Goal: Information Seeking & Learning: Learn about a topic

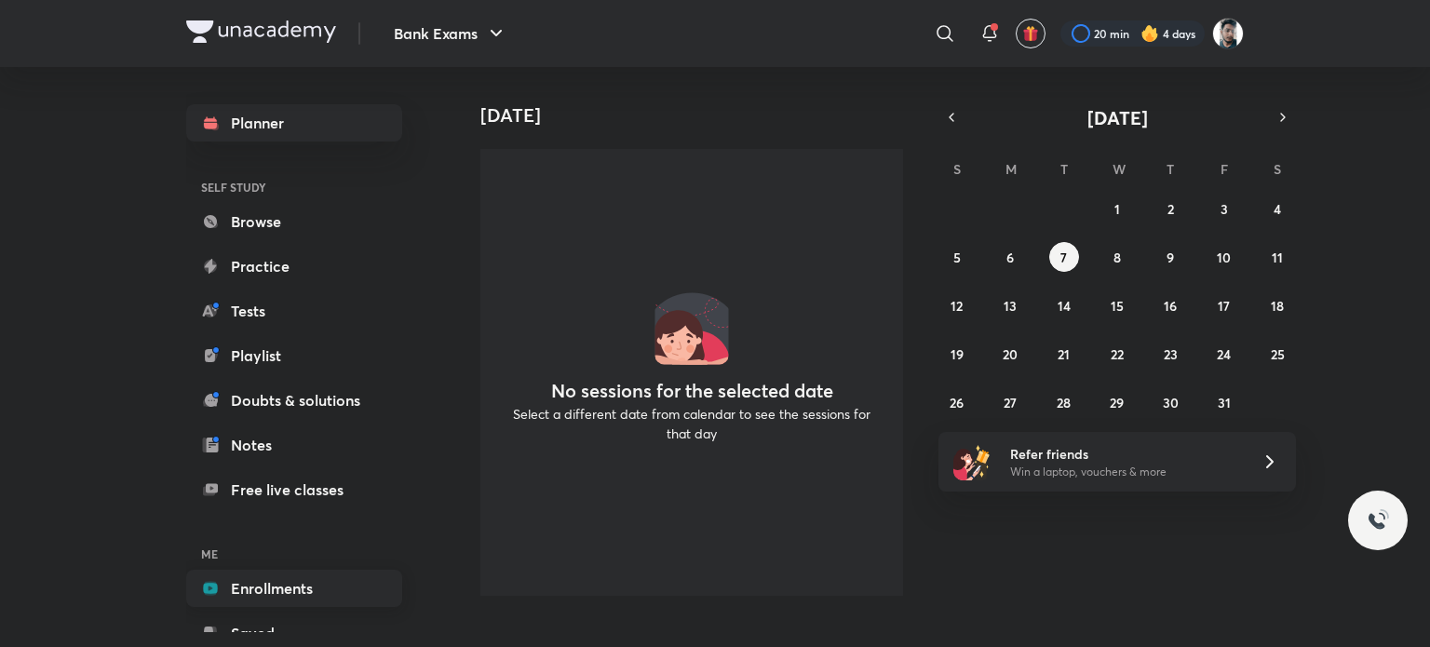
click at [287, 576] on link "Enrollments" at bounding box center [294, 588] width 216 height 37
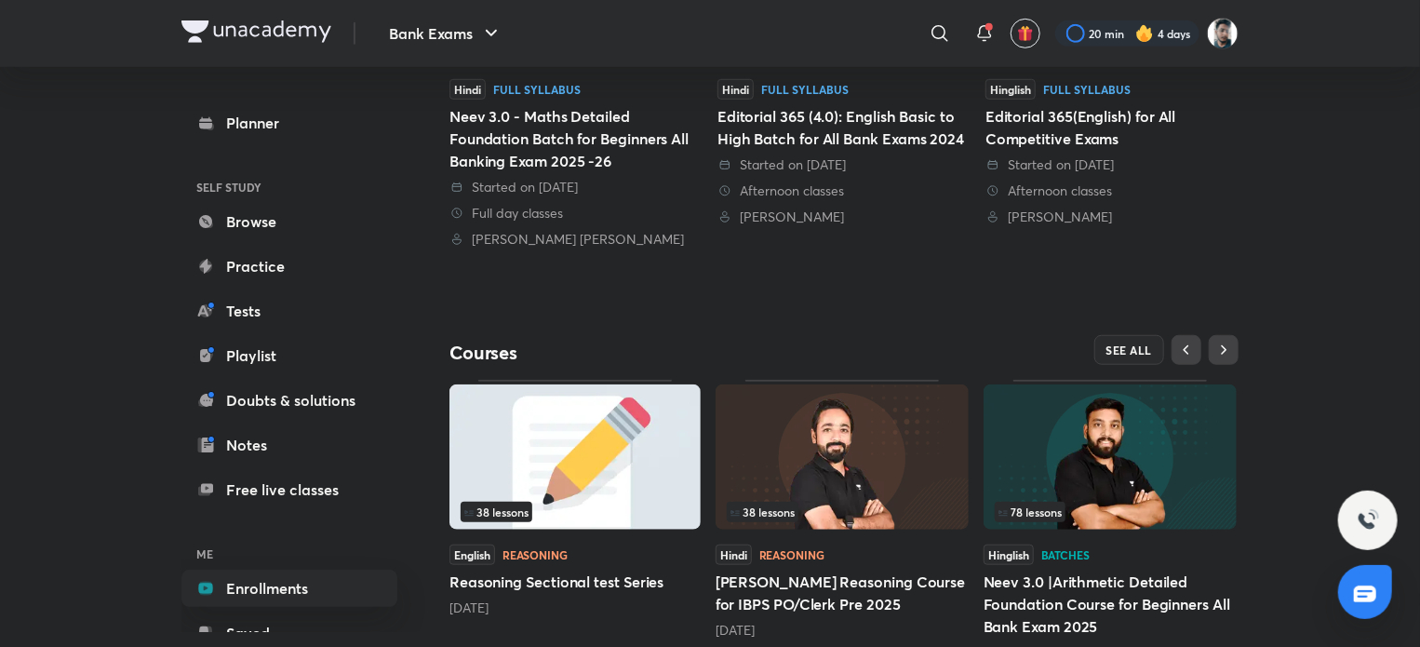
scroll to position [652, 0]
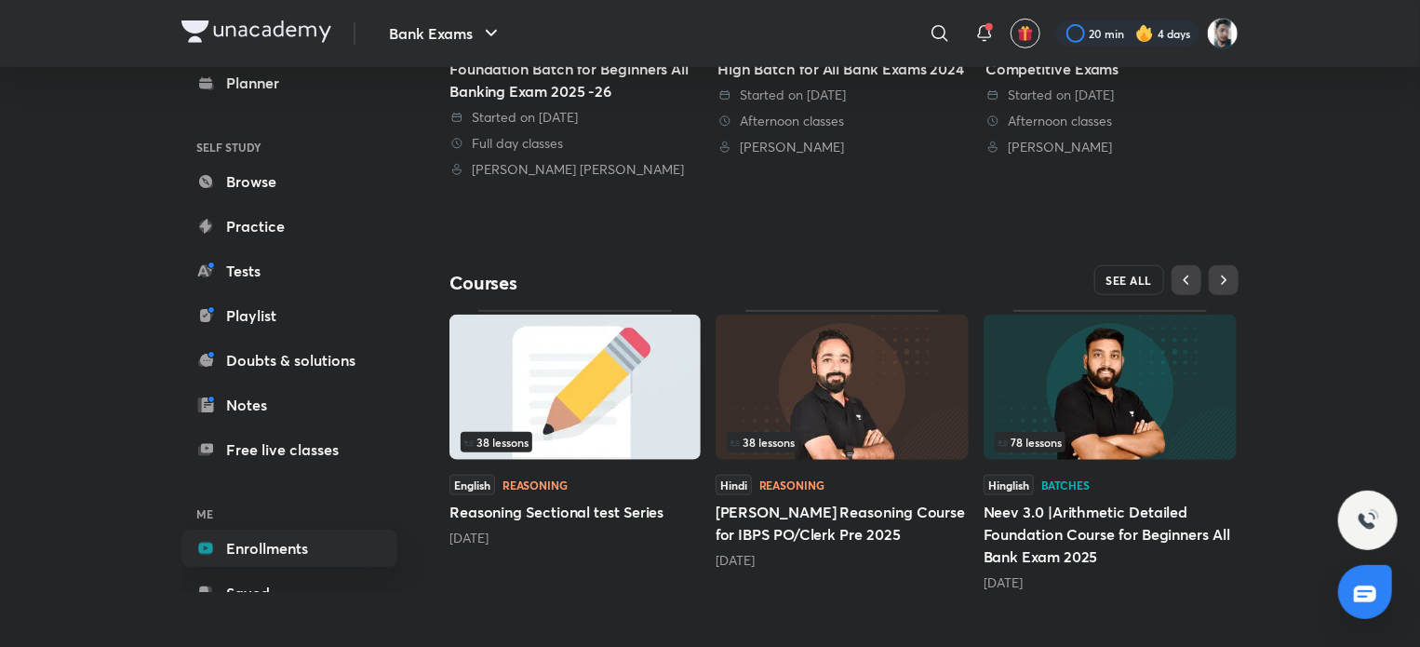
click at [1121, 275] on span "SEE ALL" at bounding box center [1130, 280] width 47 height 13
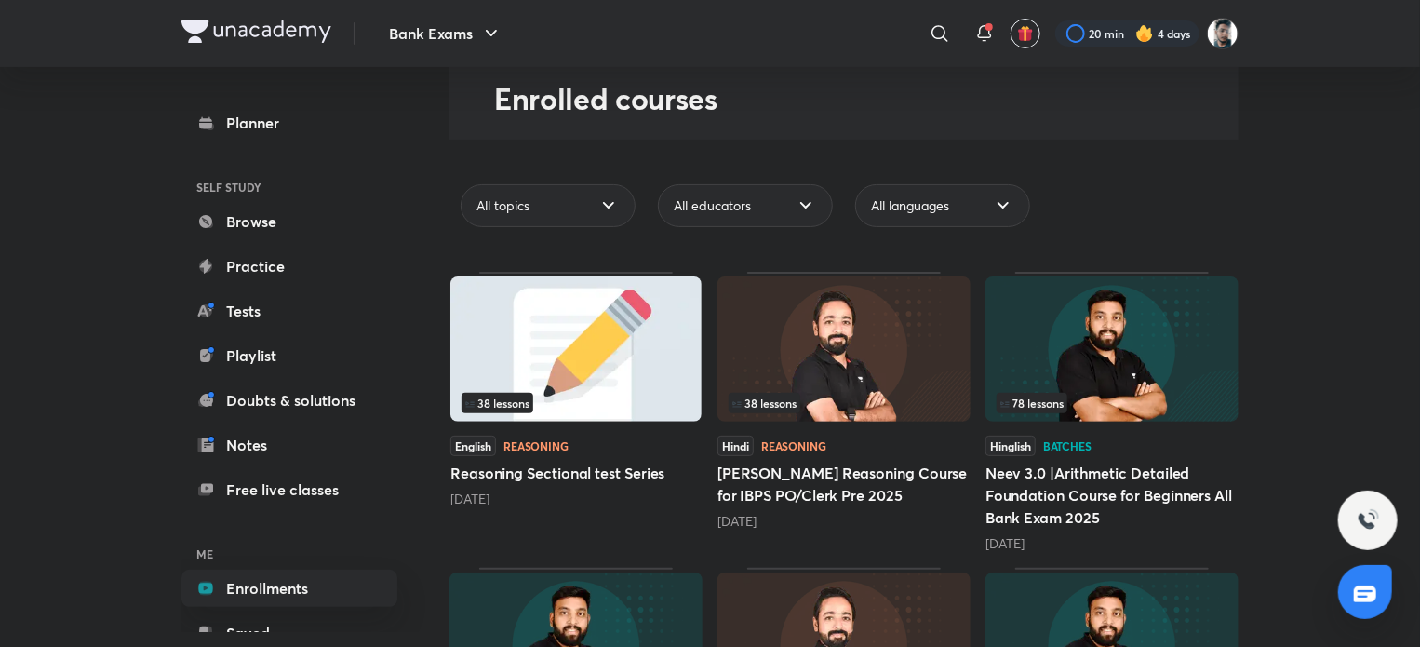
scroll to position [93, 0]
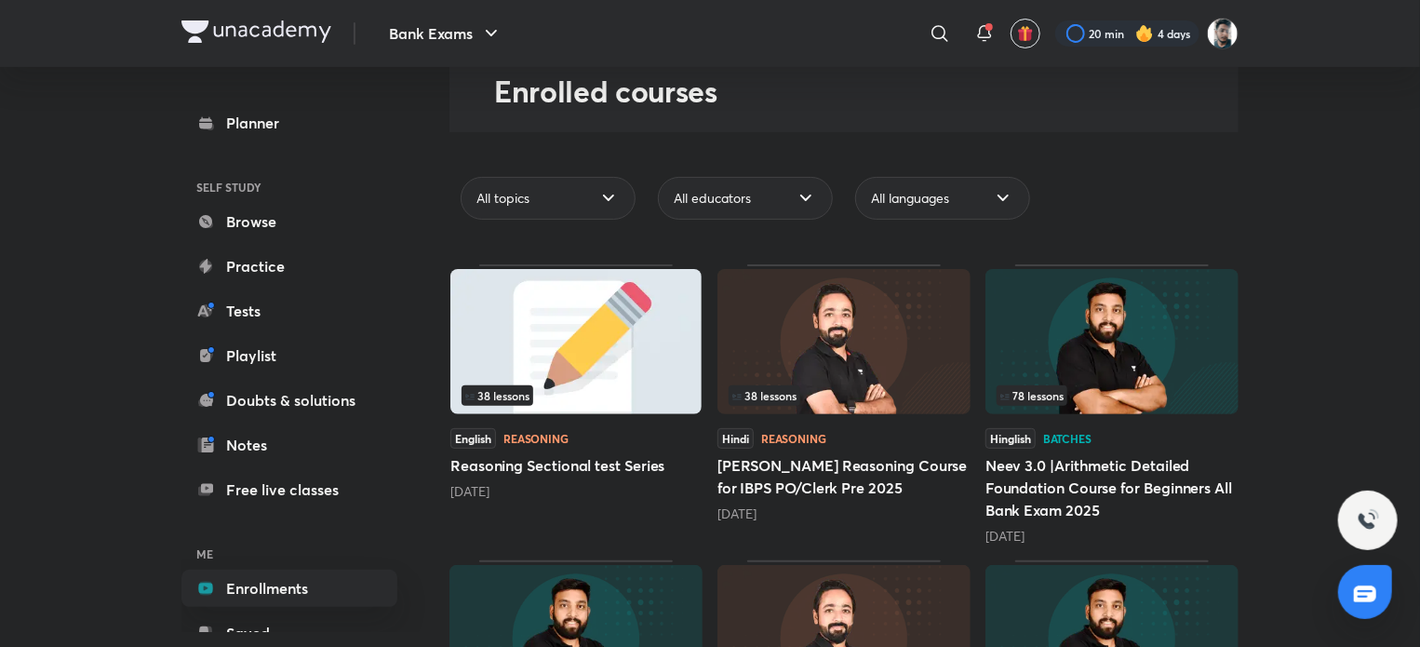
click at [909, 357] on img at bounding box center [844, 341] width 253 height 145
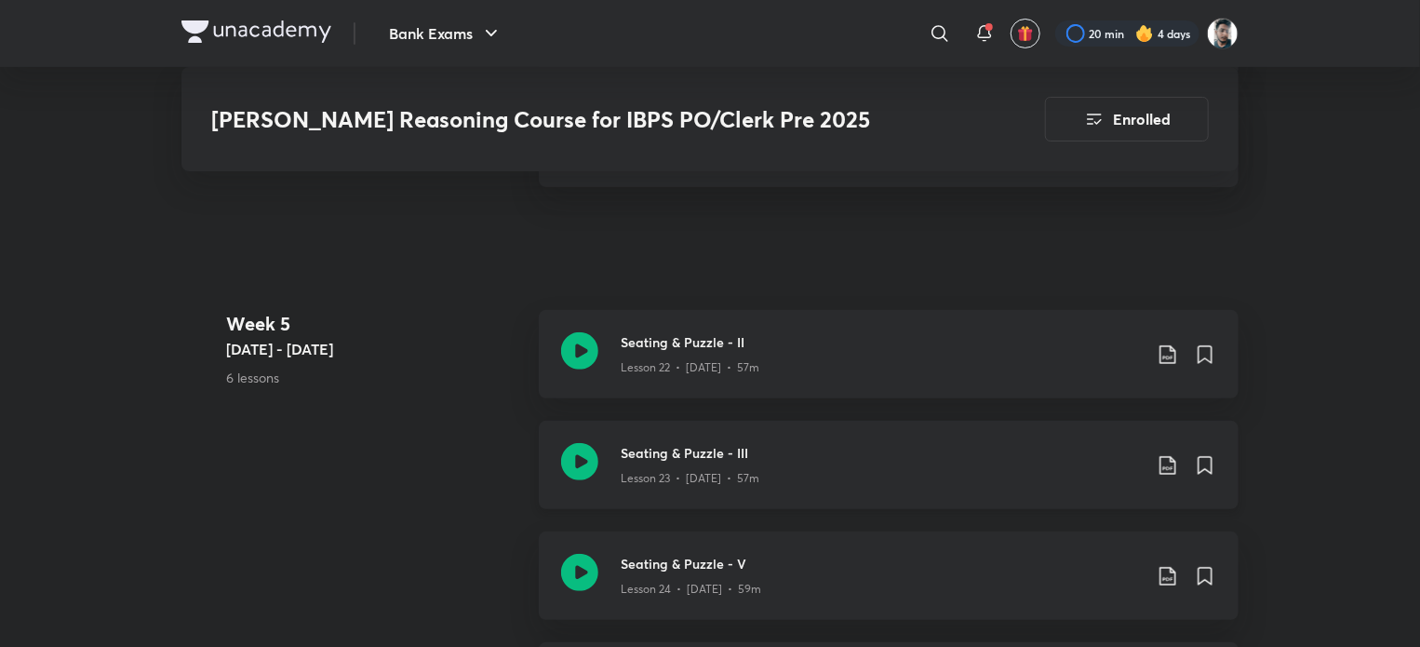
scroll to position [3723, 0]
click at [580, 446] on icon at bounding box center [579, 464] width 37 height 37
